Goal: Information Seeking & Learning: Learn about a topic

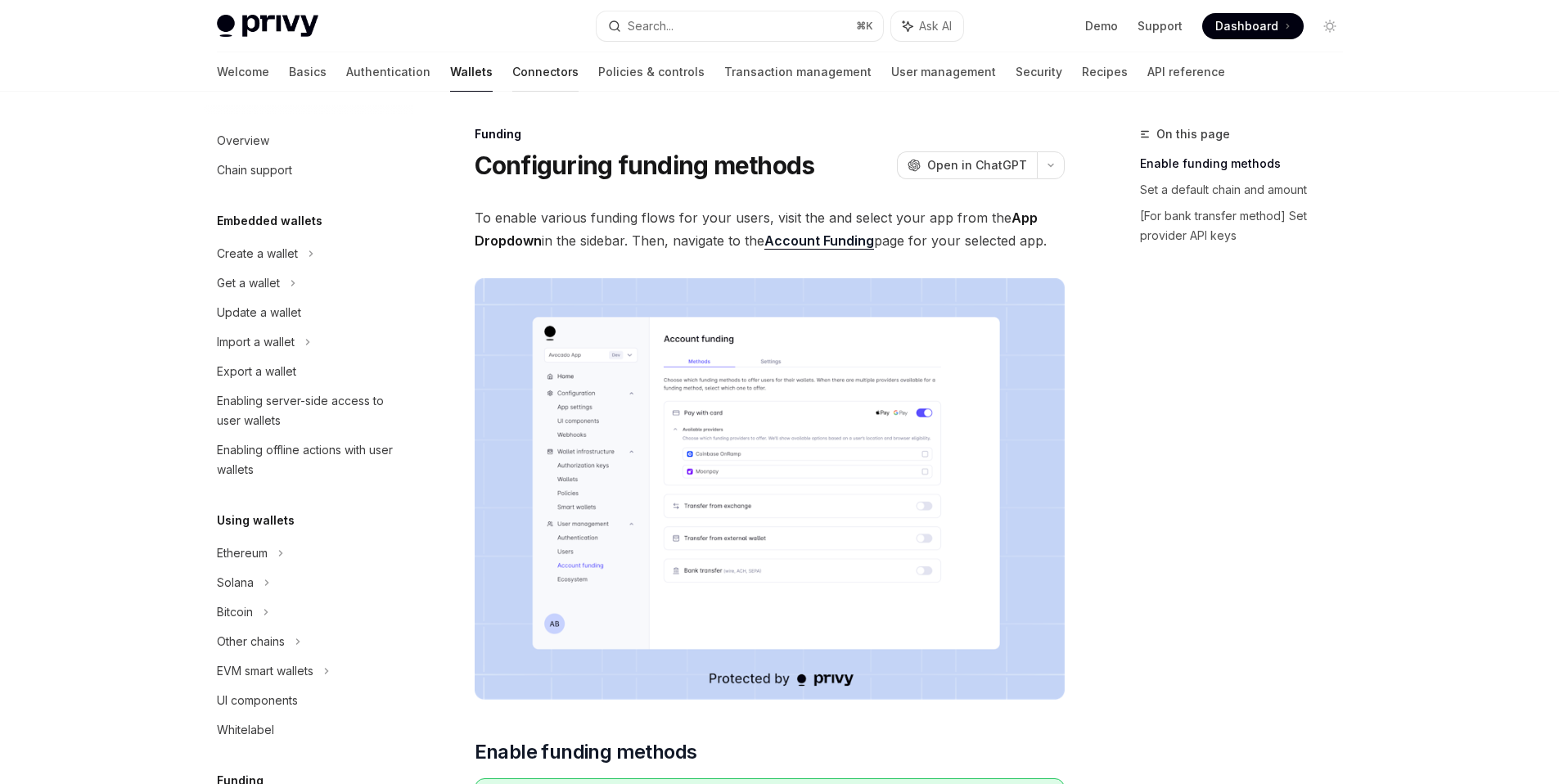
click at [512, 75] on link "Connectors" at bounding box center [545, 71] width 67 height 40
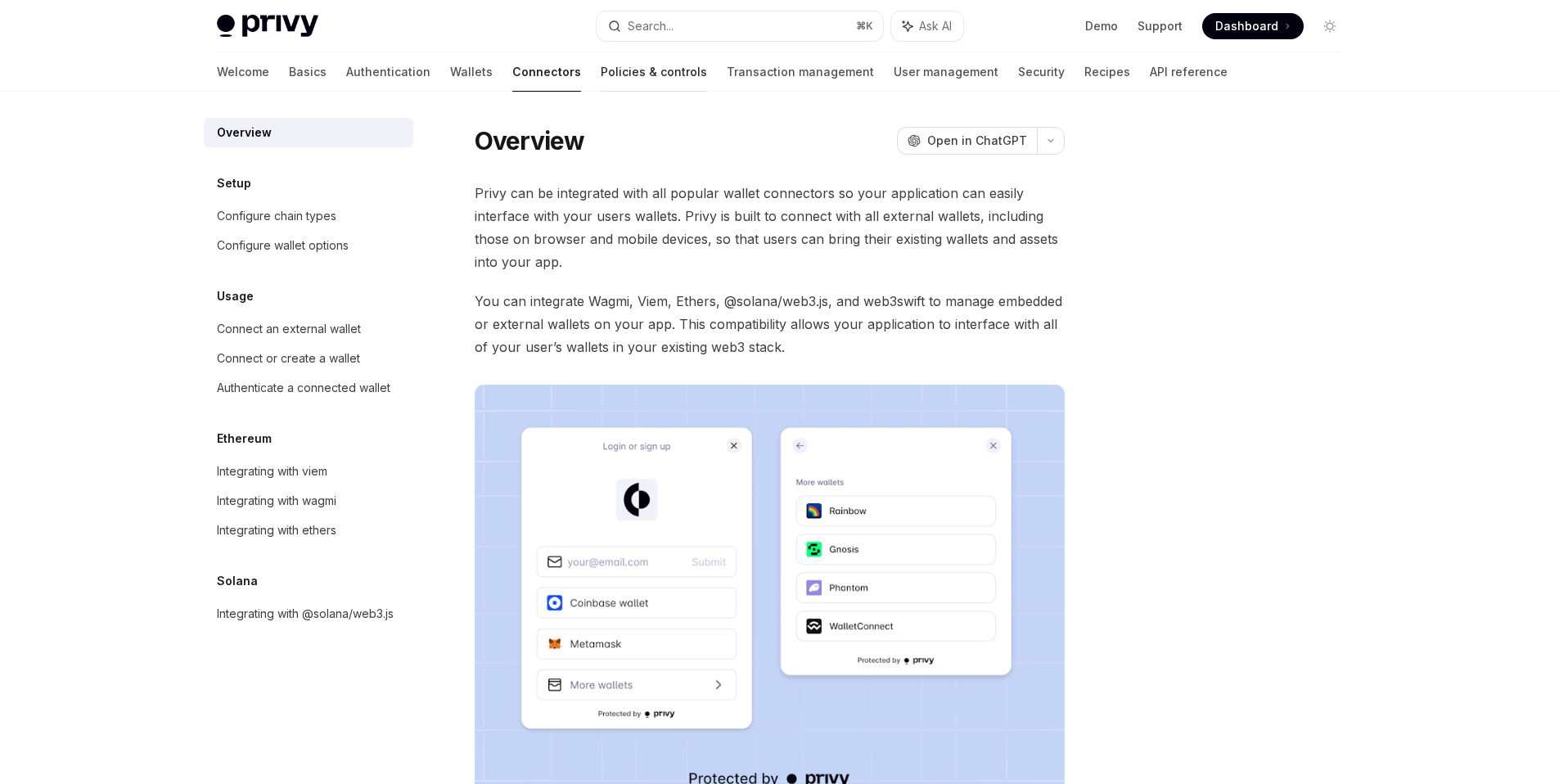
click at [601, 64] on link "Policies & controls" at bounding box center [654, 71] width 106 height 40
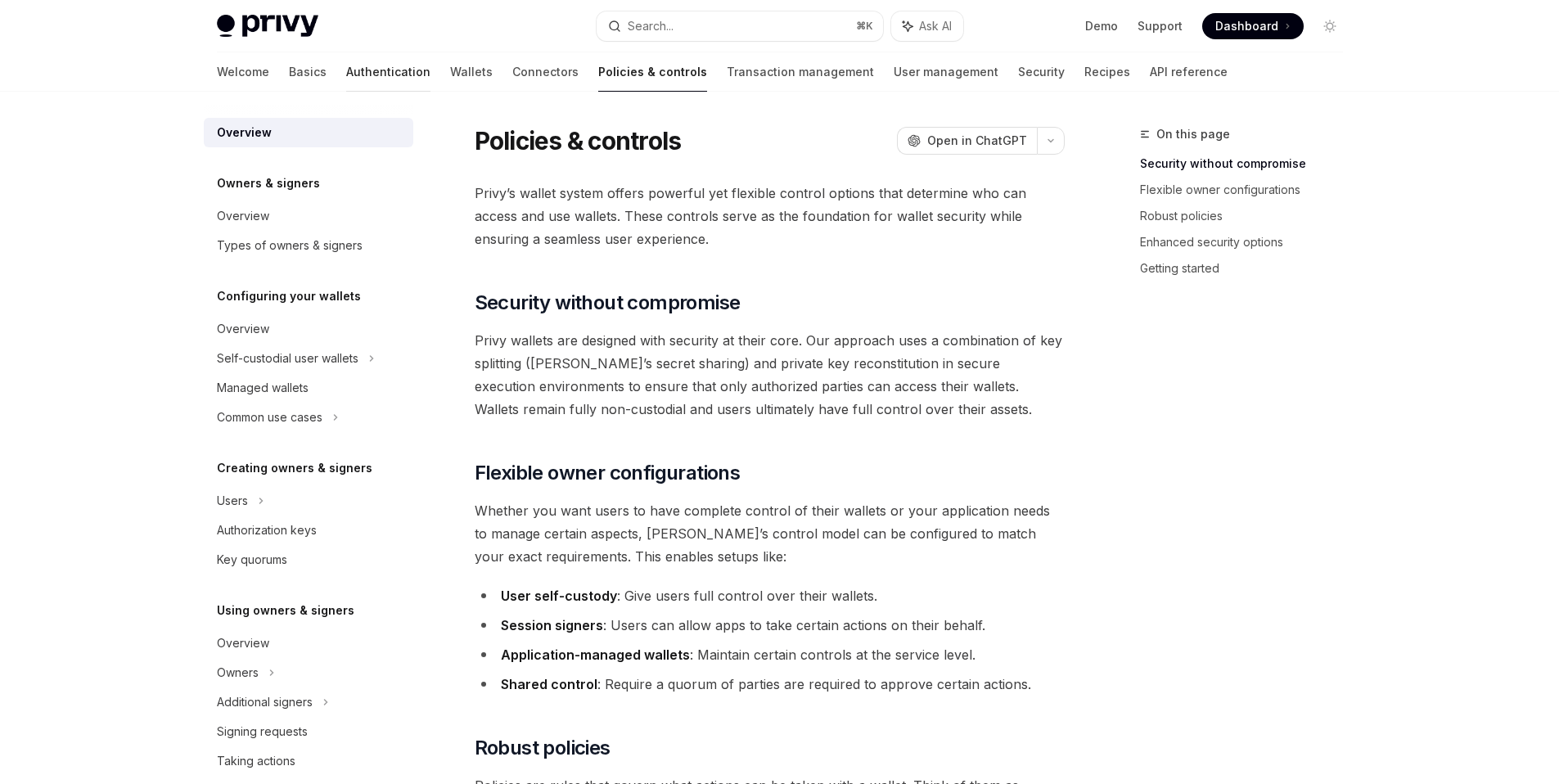
click at [346, 72] on link "Authentication" at bounding box center [388, 71] width 84 height 40
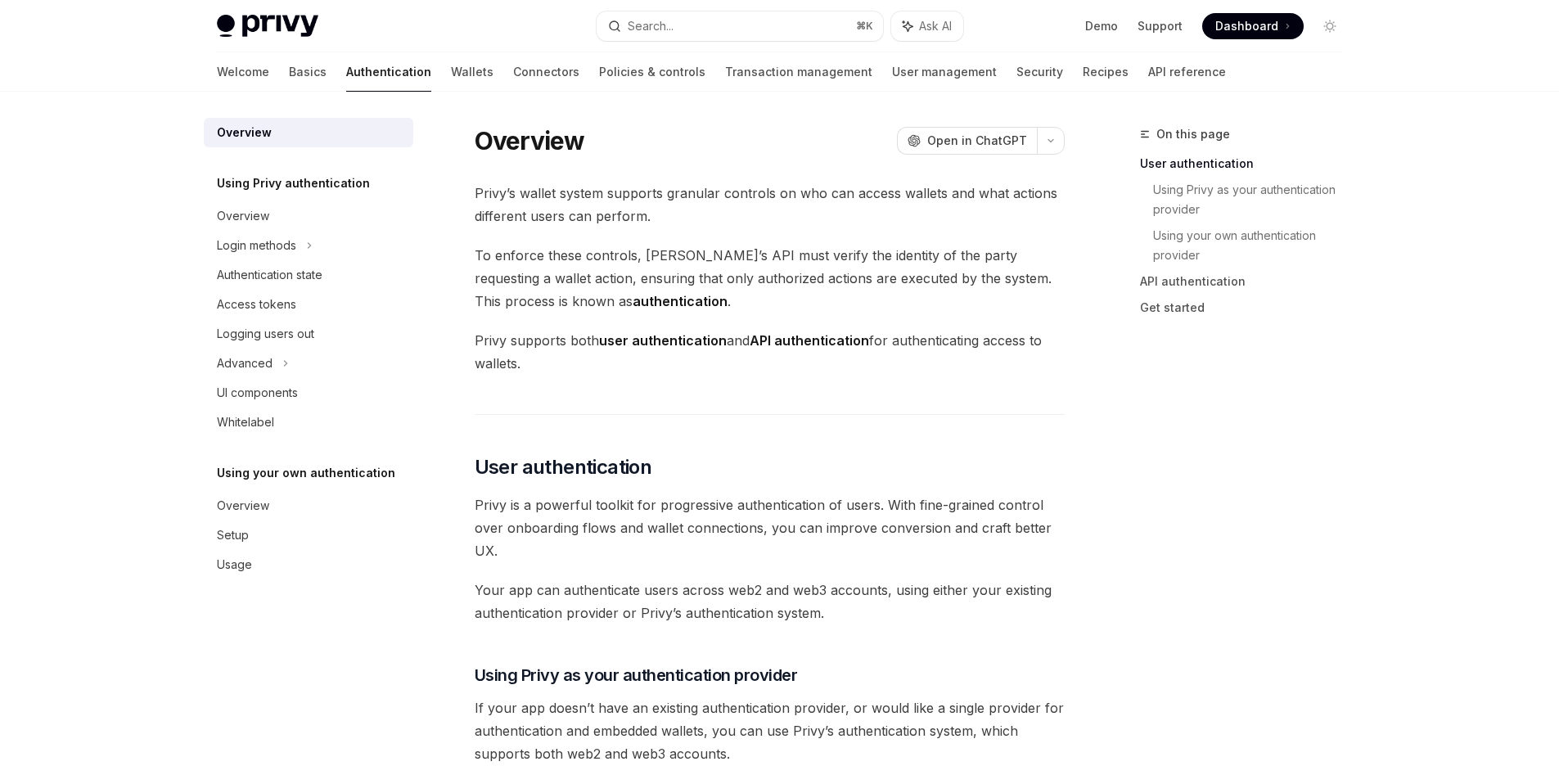
type textarea "*"
